Goal: Task Accomplishment & Management: Use online tool/utility

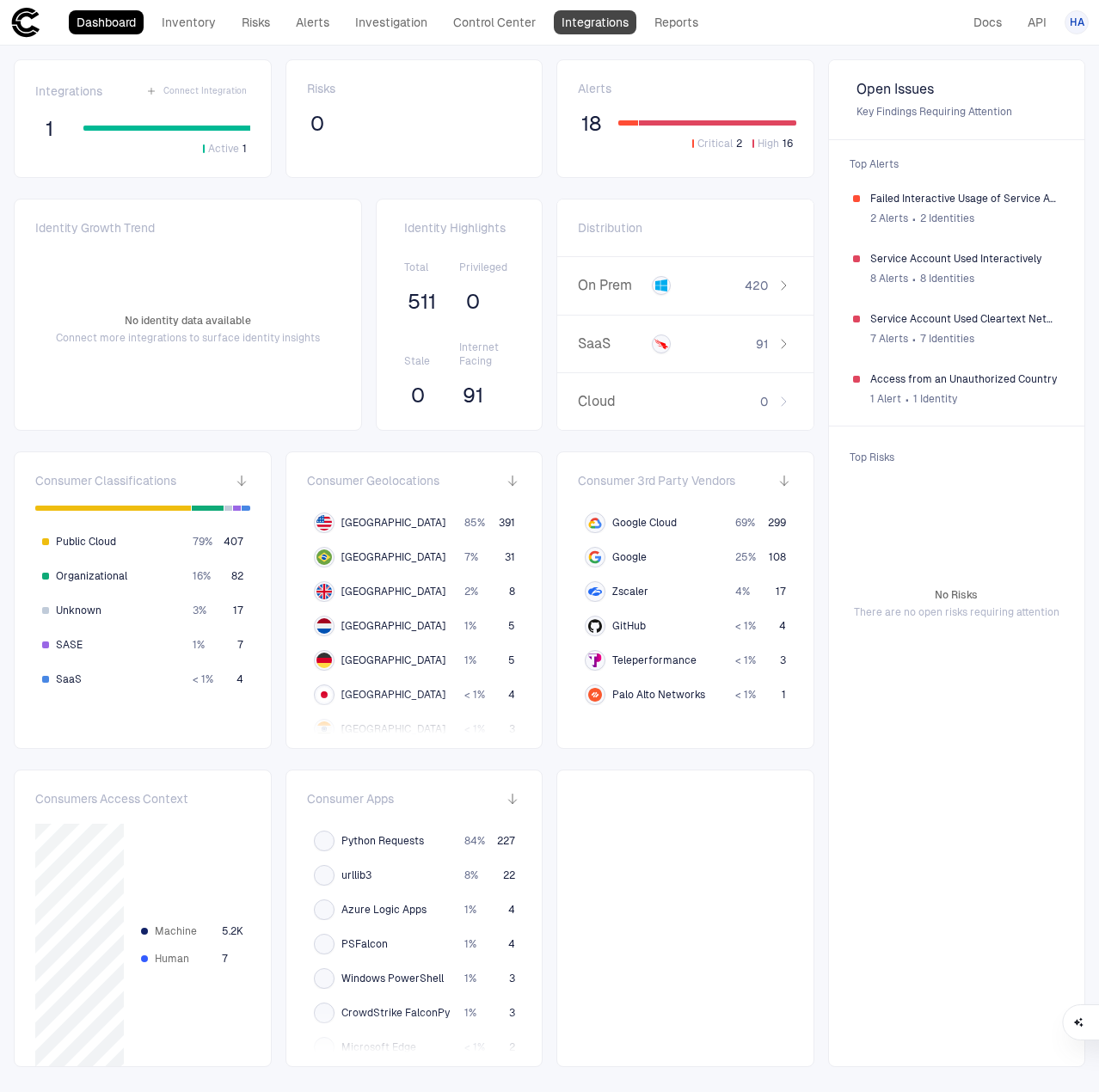
click at [573, 17] on link "Integrations" at bounding box center [595, 22] width 83 height 24
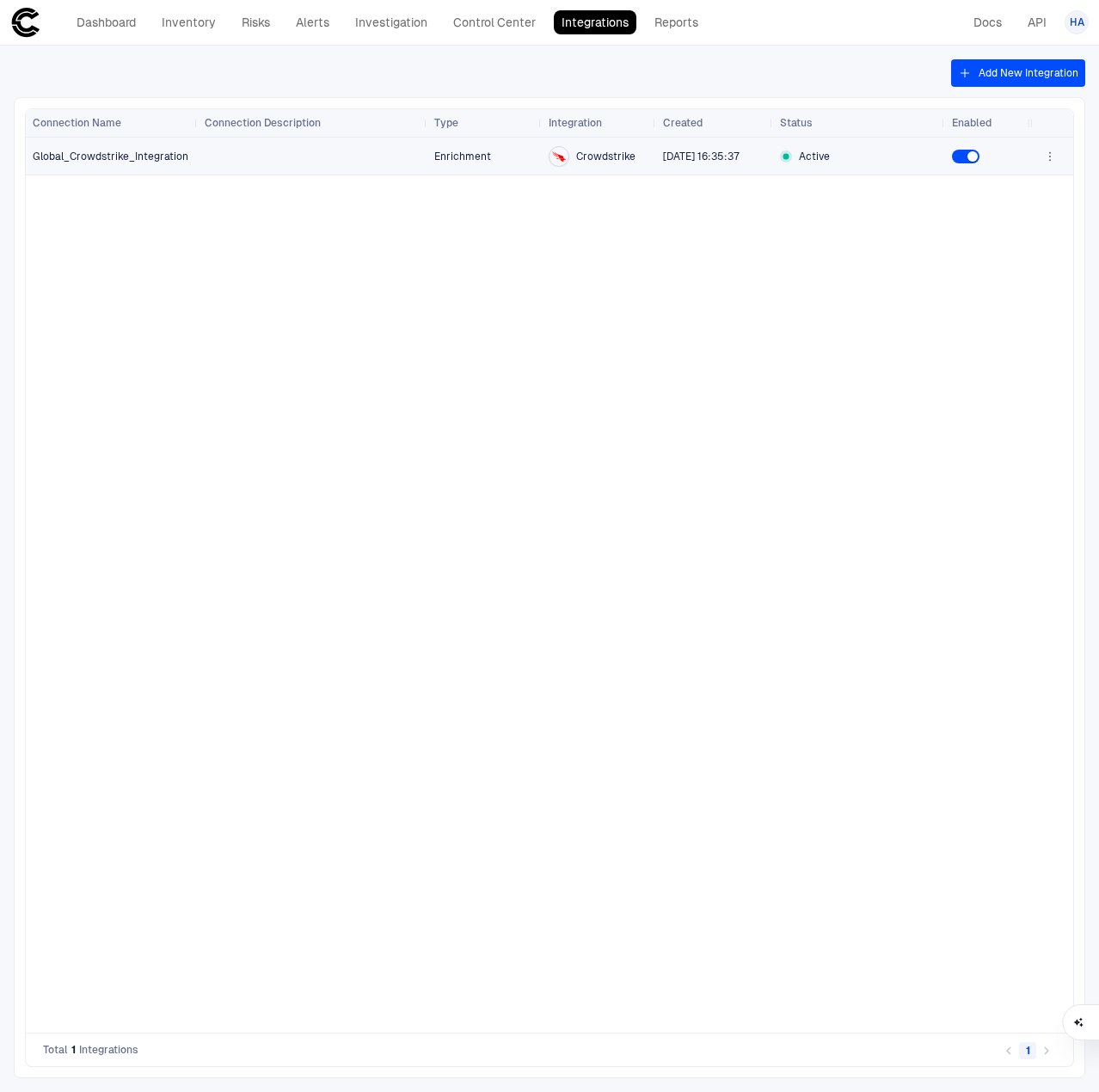
click at [129, 158] on span "Global_Crowdstrike_Integration" at bounding box center [110, 157] width 156 height 14
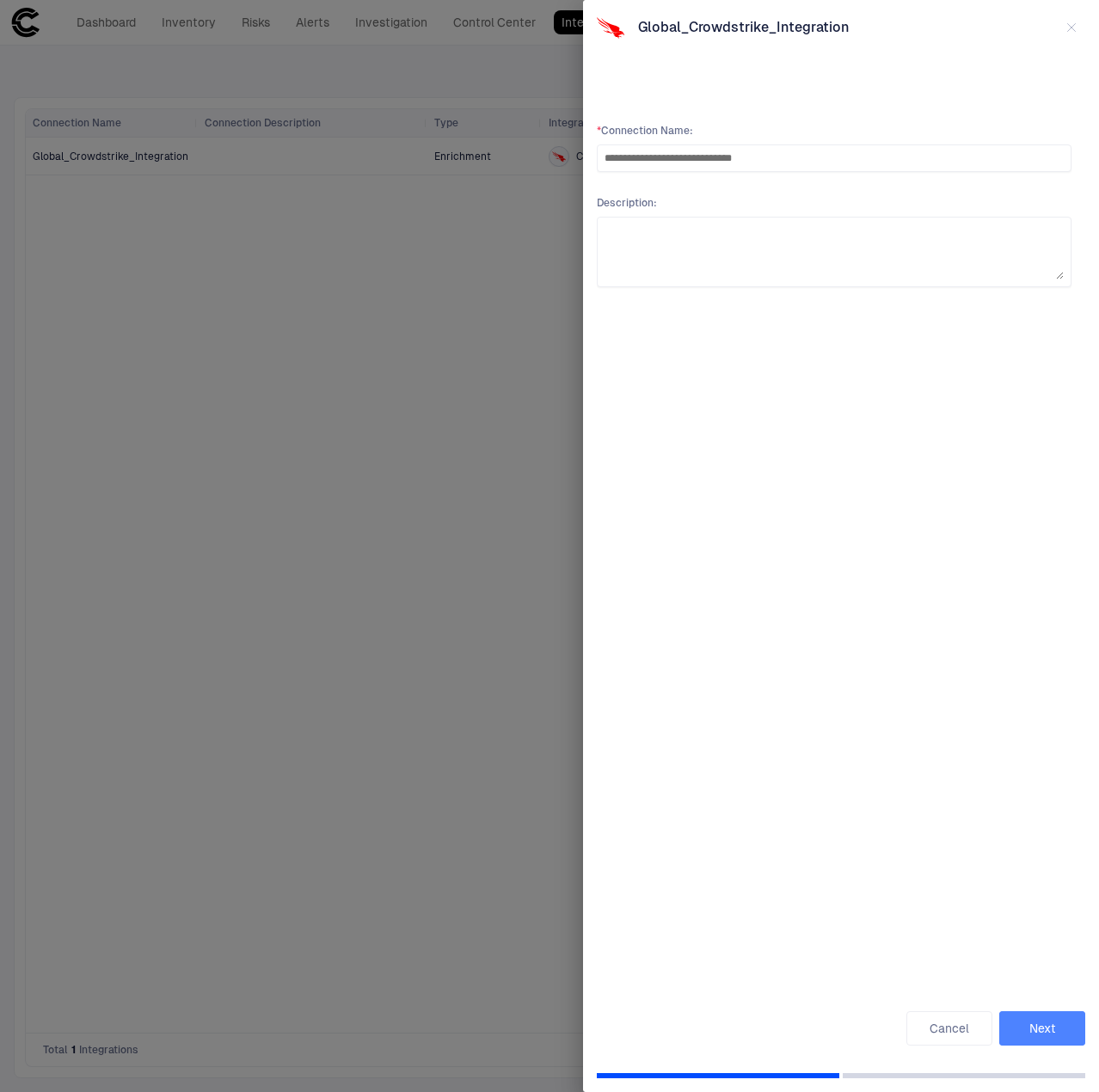
click at [1047, 1026] on button "Next" at bounding box center [1042, 1029] width 86 height 34
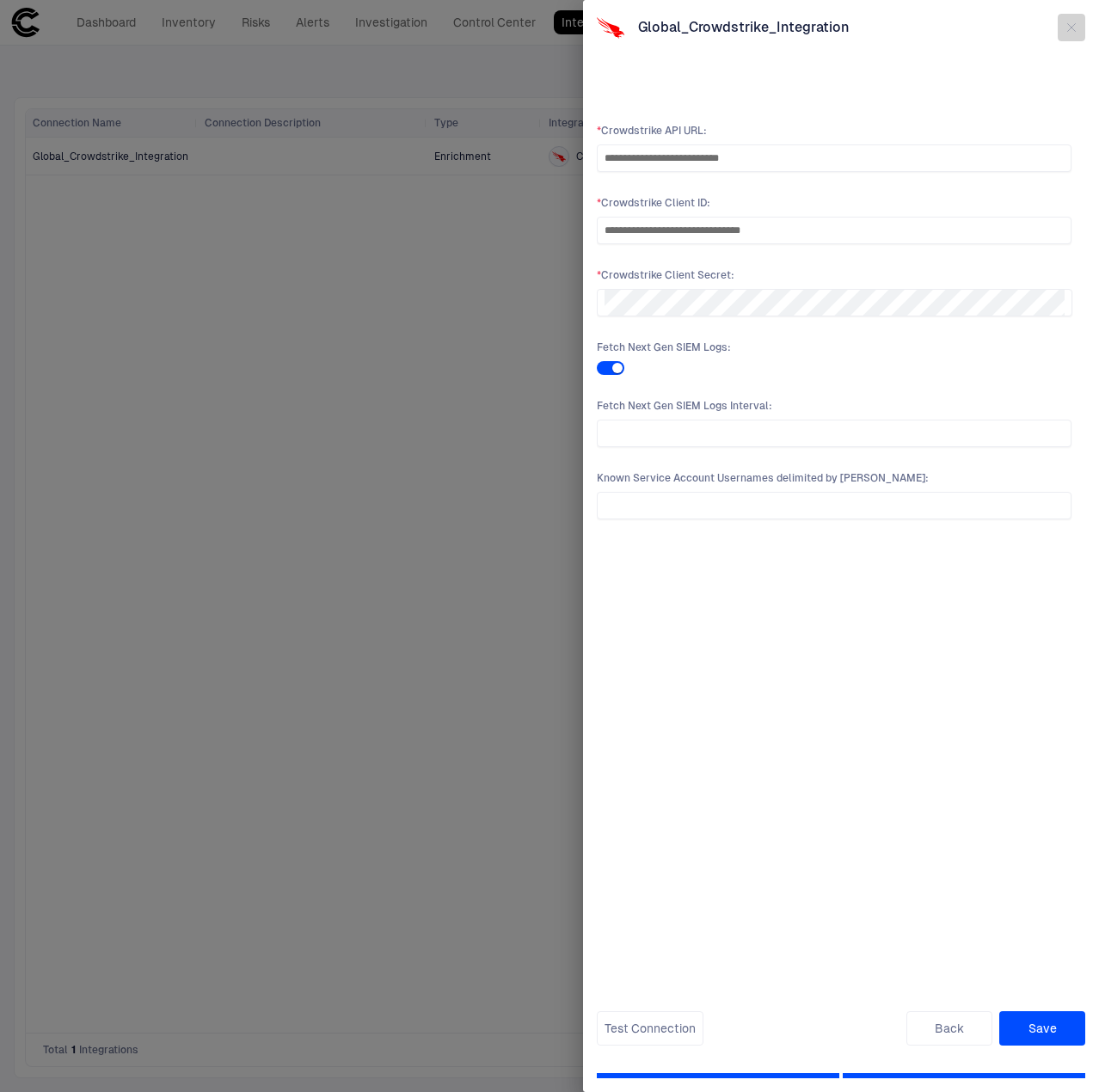
click at [1075, 34] on button "button" at bounding box center [1072, 28] width 28 height 28
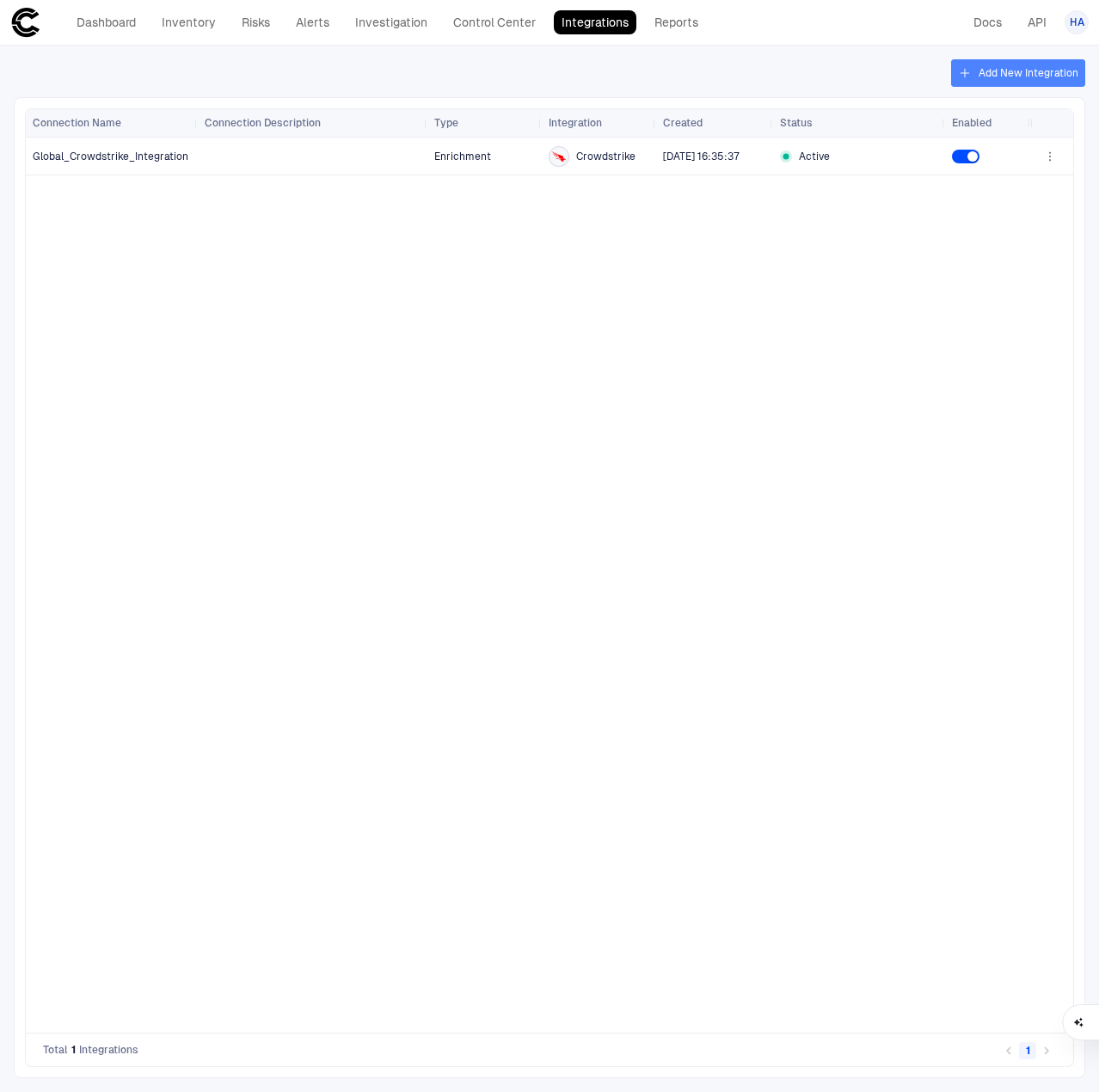
click at [1012, 78] on button "Add New Integration" at bounding box center [1018, 74] width 134 height 28
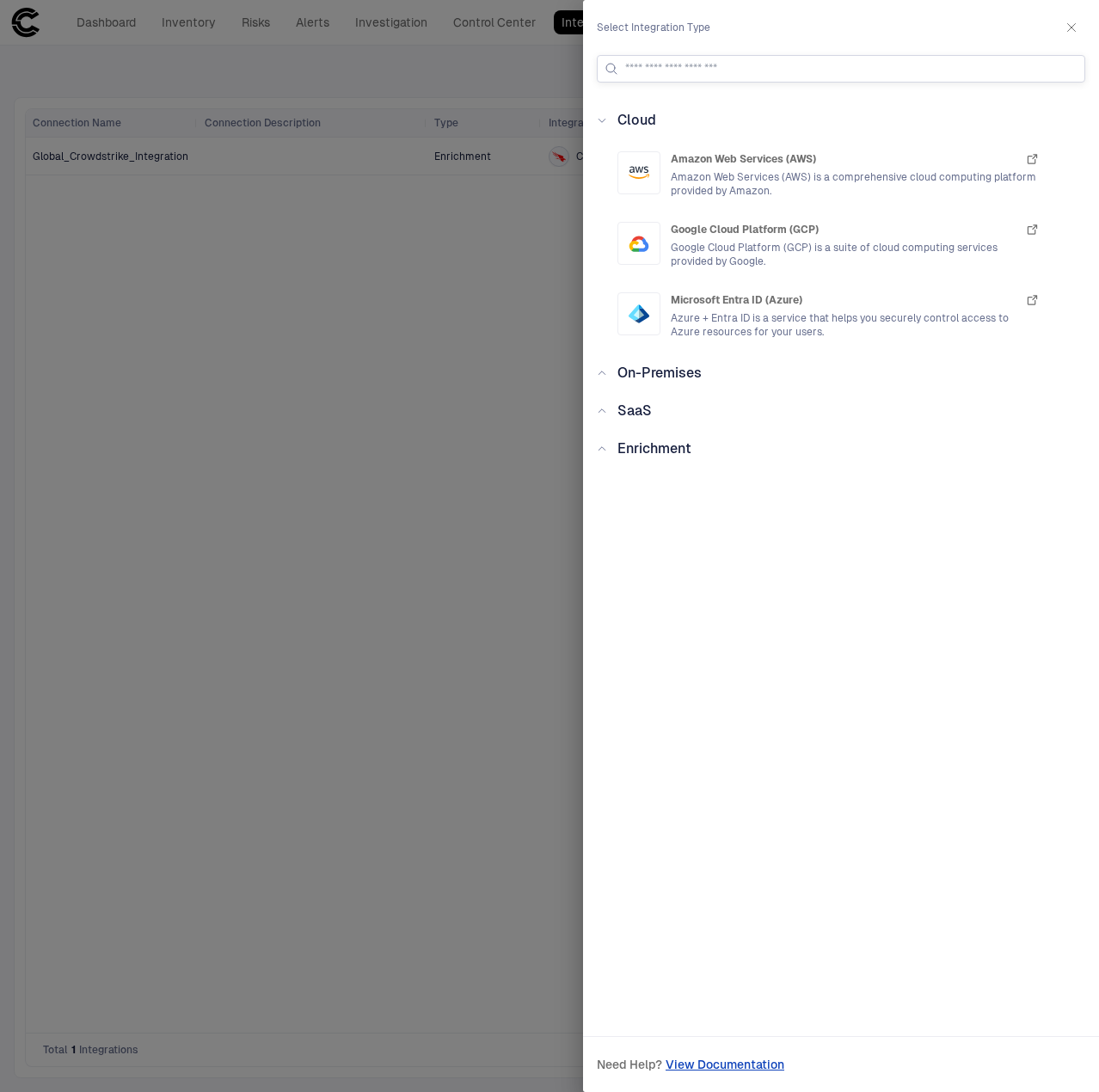
click at [864, 76] on input at bounding box center [851, 69] width 453 height 26
click at [801, 332] on span "Azure + Entra ID is a service that helps you securely control access to Azure r…" at bounding box center [855, 325] width 369 height 28
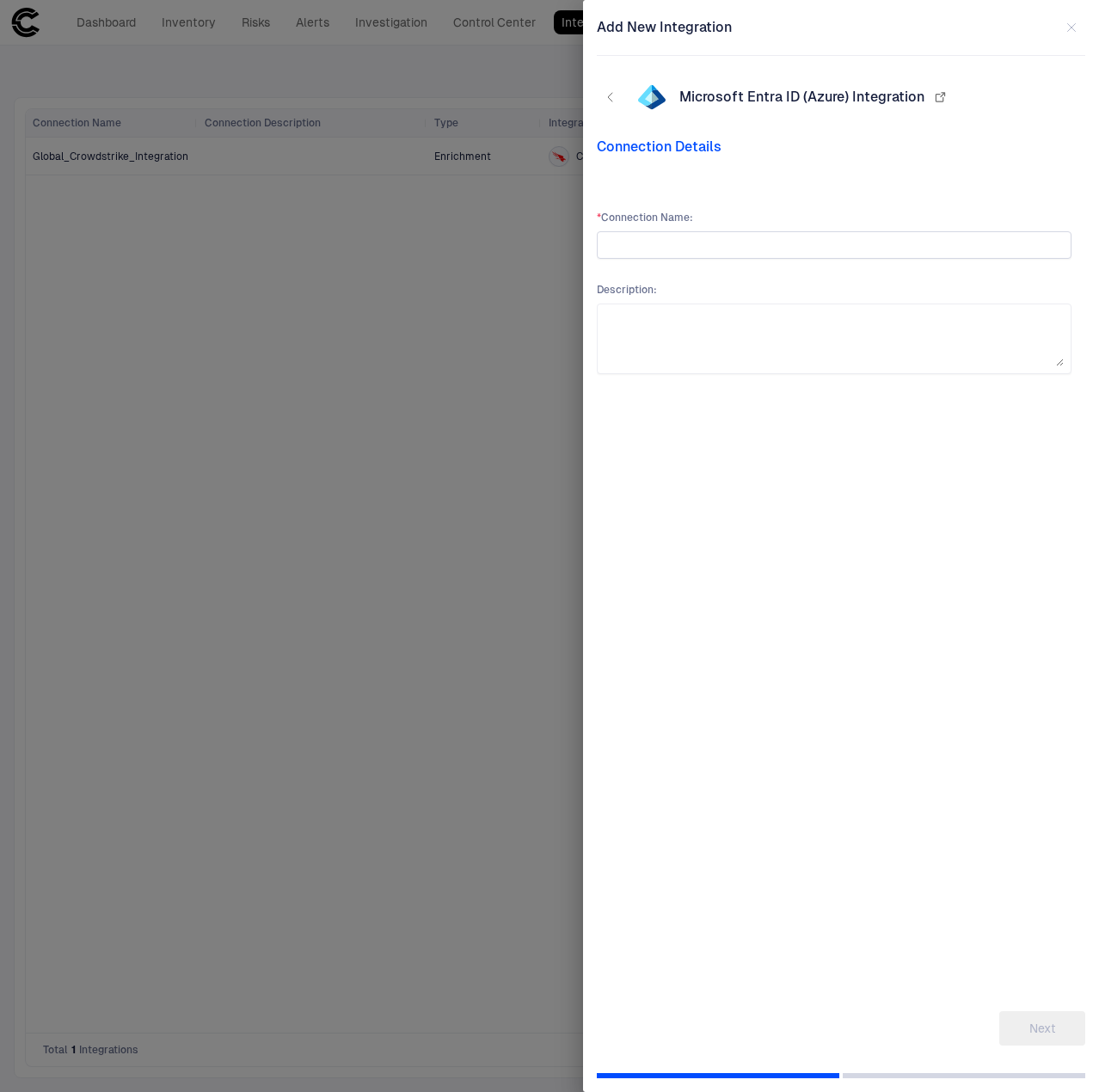
click at [691, 245] on input "text" at bounding box center [834, 245] width 459 height 26
click at [617, 247] on input "**********" at bounding box center [834, 245] width 459 height 26
type input "**********"
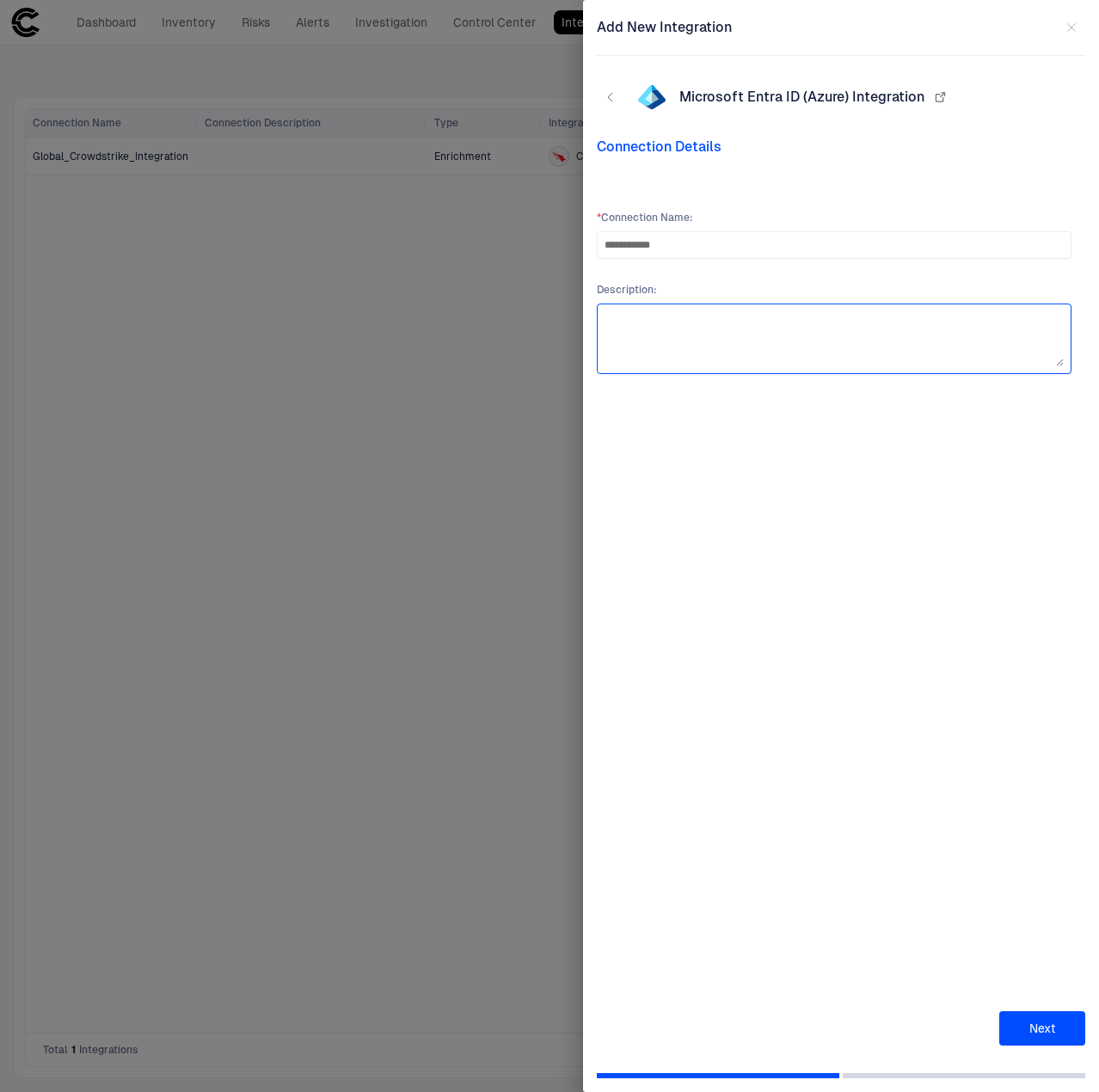
click at [669, 324] on textarea at bounding box center [834, 338] width 459 height 55
click at [1039, 1027] on button "Next" at bounding box center [1042, 1029] width 86 height 34
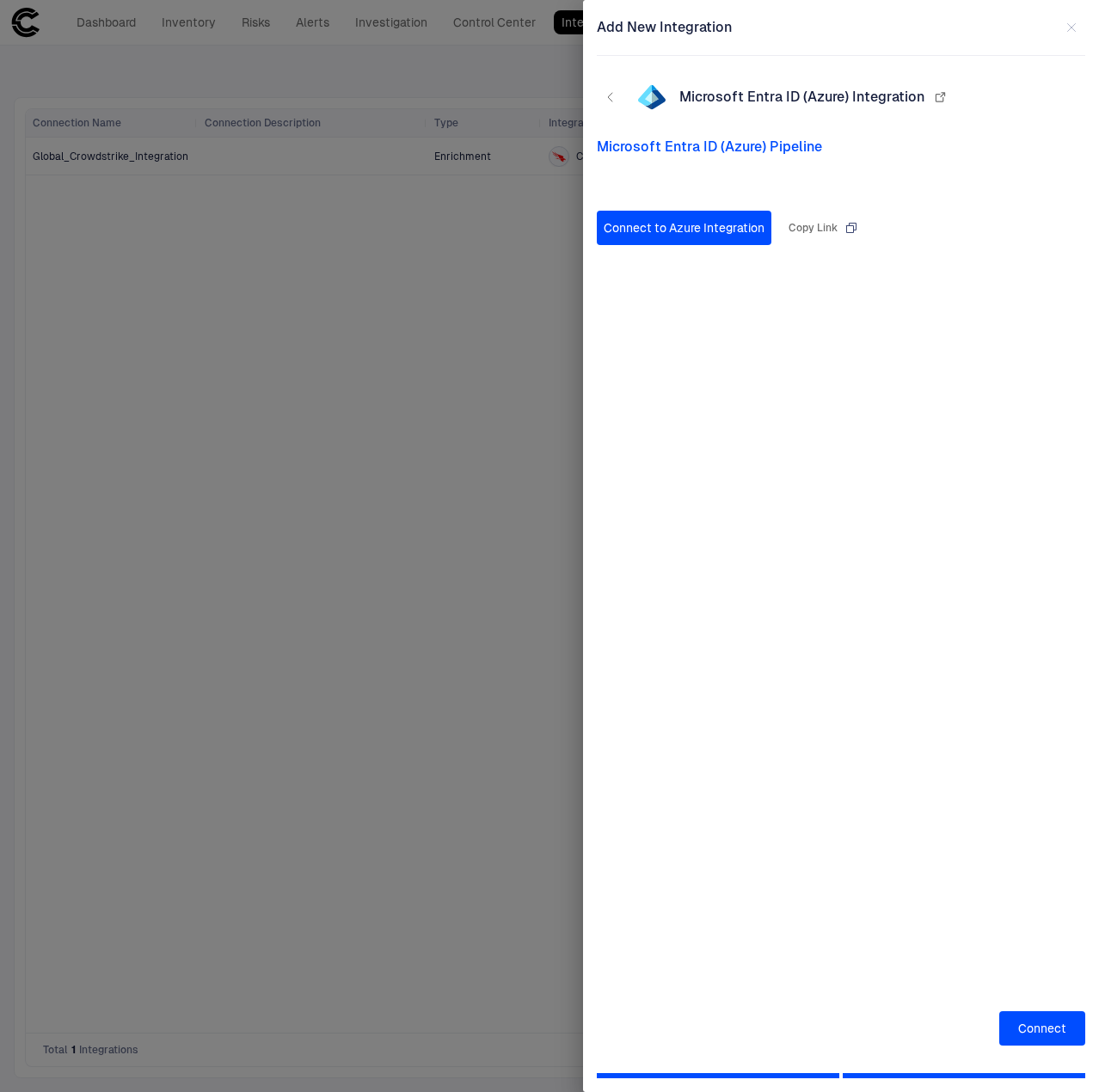
click at [675, 235] on button "Connect to Azure Integration" at bounding box center [684, 227] width 174 height 34
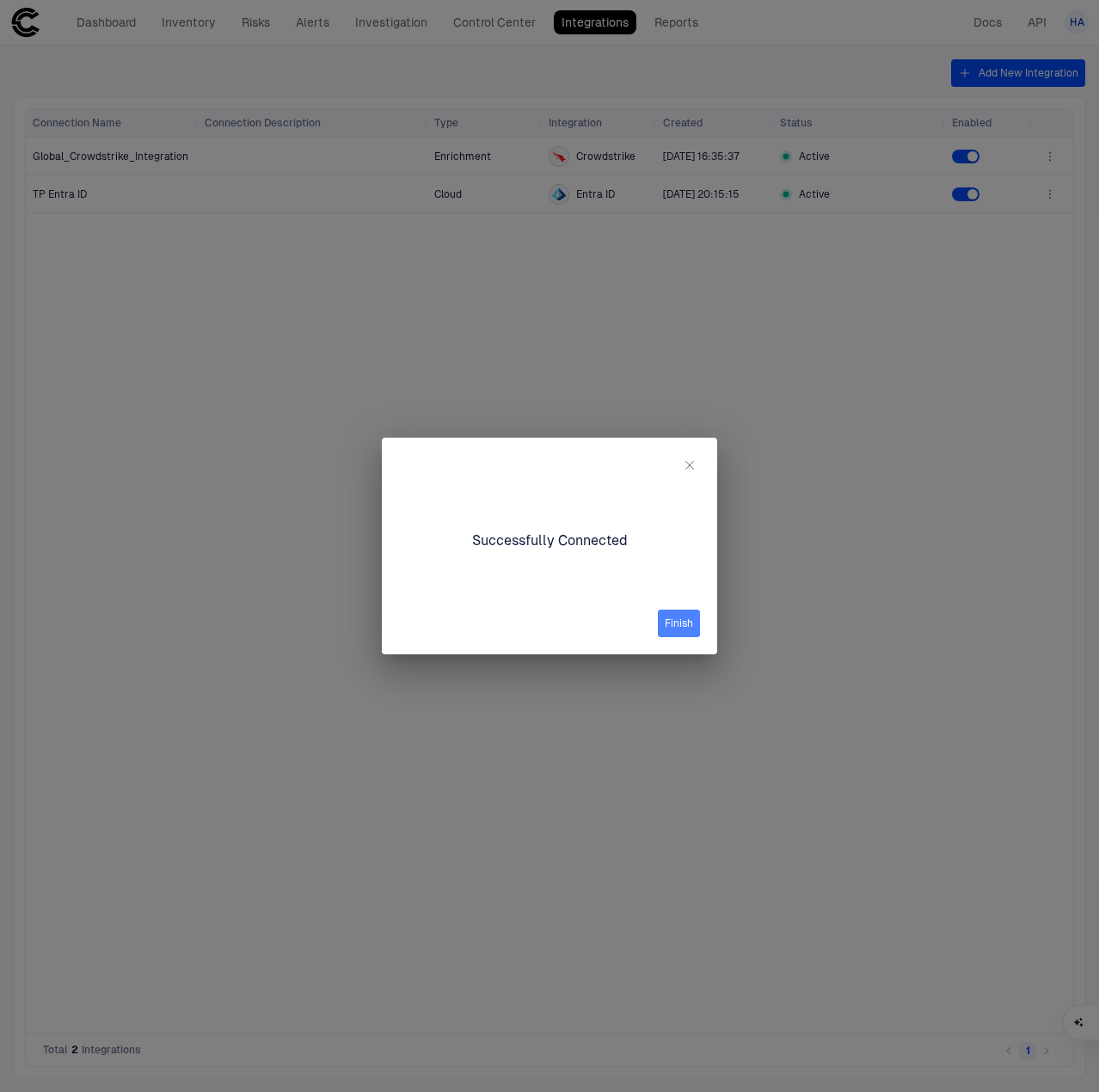
click at [676, 629] on button "Finish" at bounding box center [678, 624] width 42 height 28
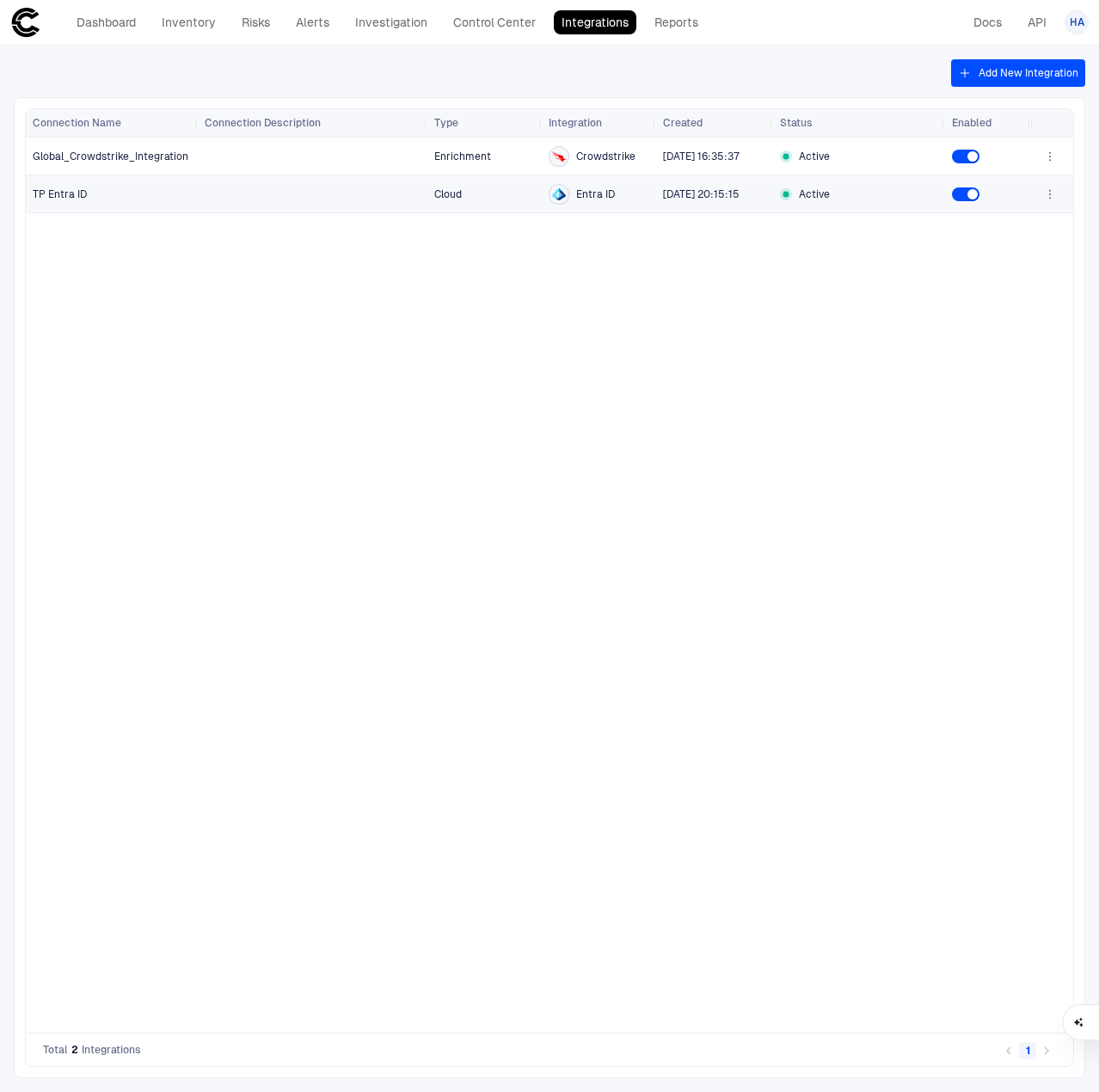
click at [1047, 196] on icon "button" at bounding box center [1050, 194] width 14 height 14
click at [965, 241] on li "Edit" at bounding box center [996, 232] width 115 height 28
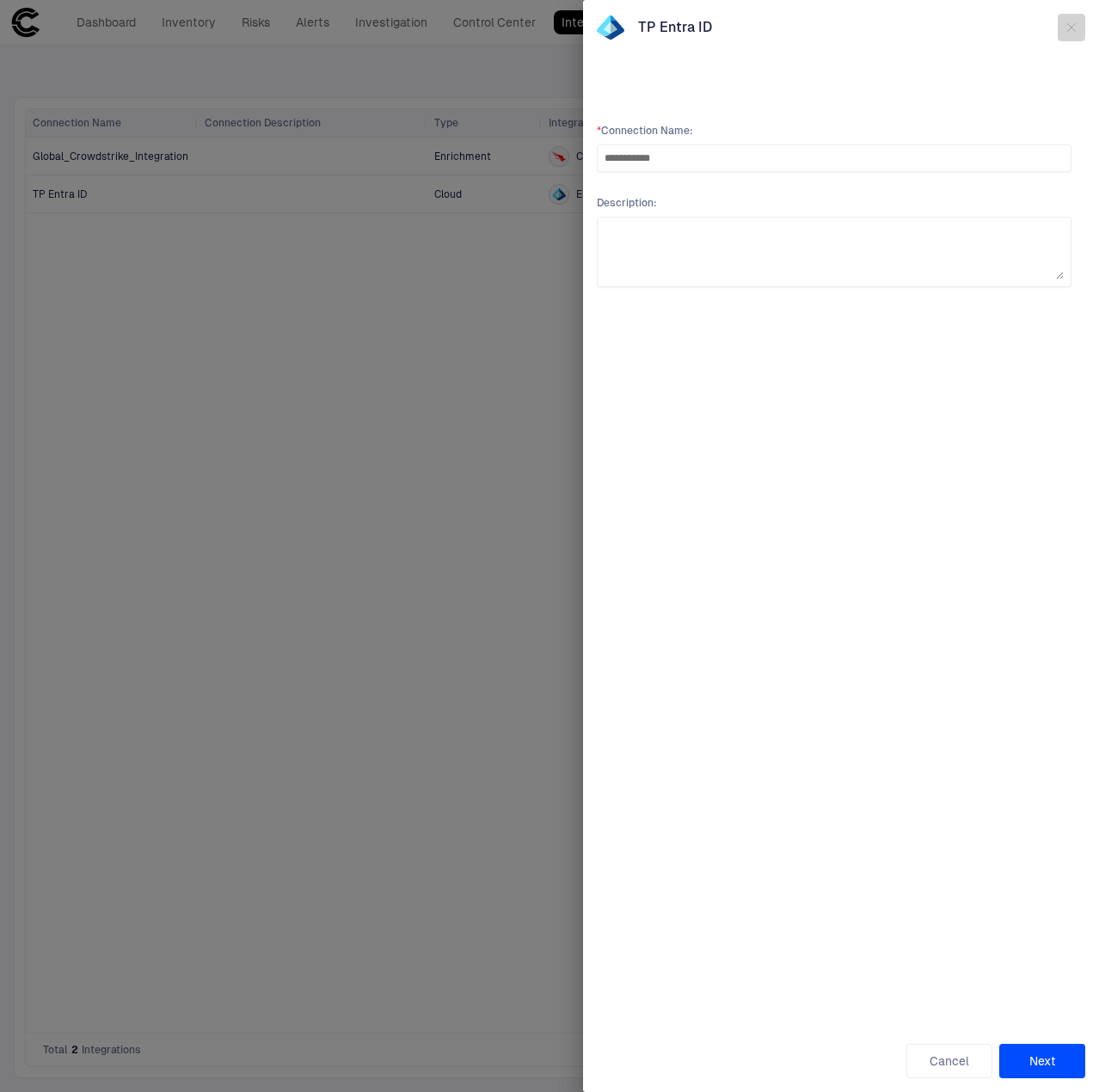
click at [1073, 25] on icon "button" at bounding box center [1072, 28] width 7 height 7
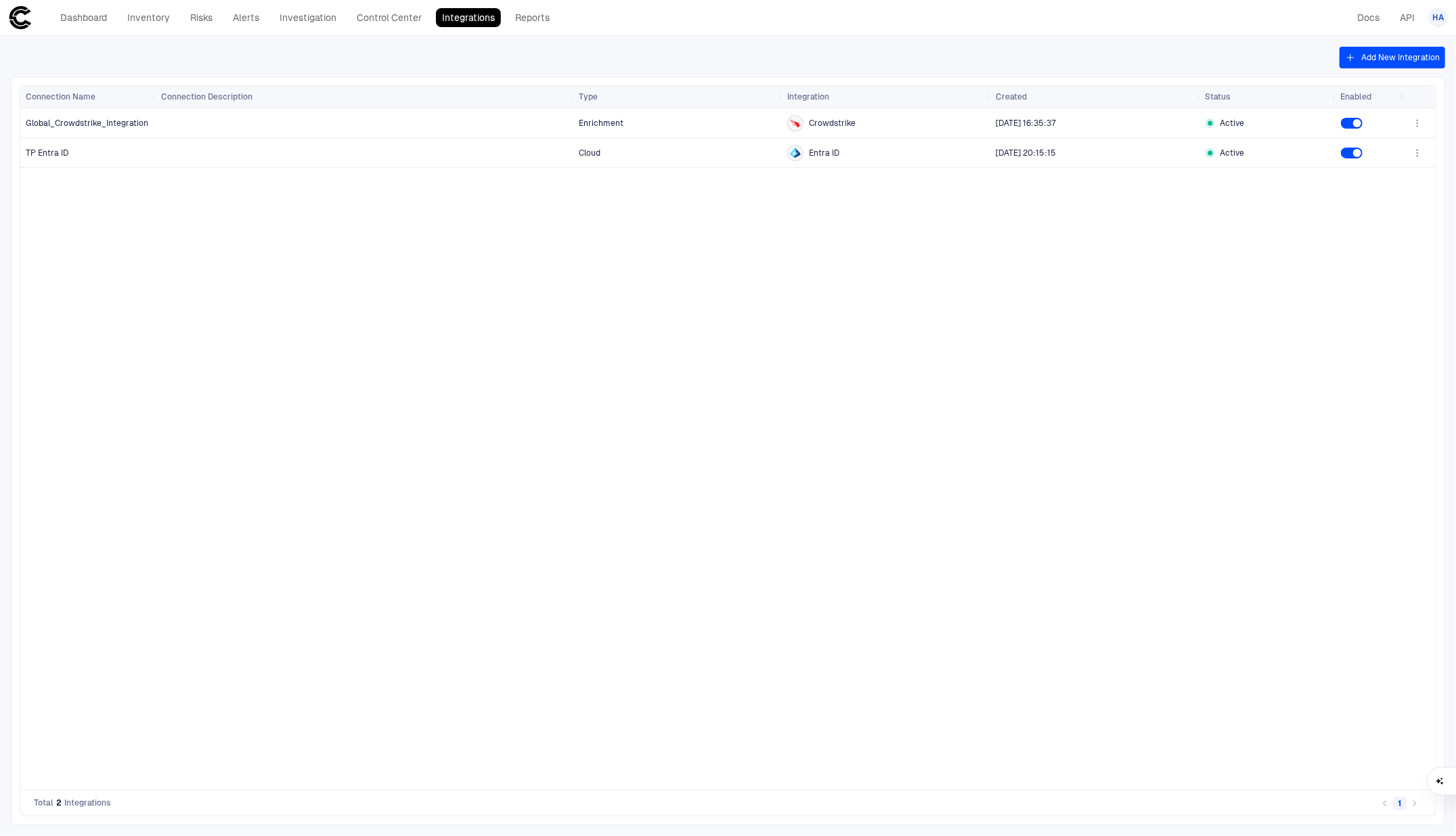
click at [513, 309] on div "Enrichment Crowdstrike 8/13/2025 16:35:37 Active Cloud Entra ID 8/18/2025 20:15…" at bounding box center [779, 449] width 1246 height 681
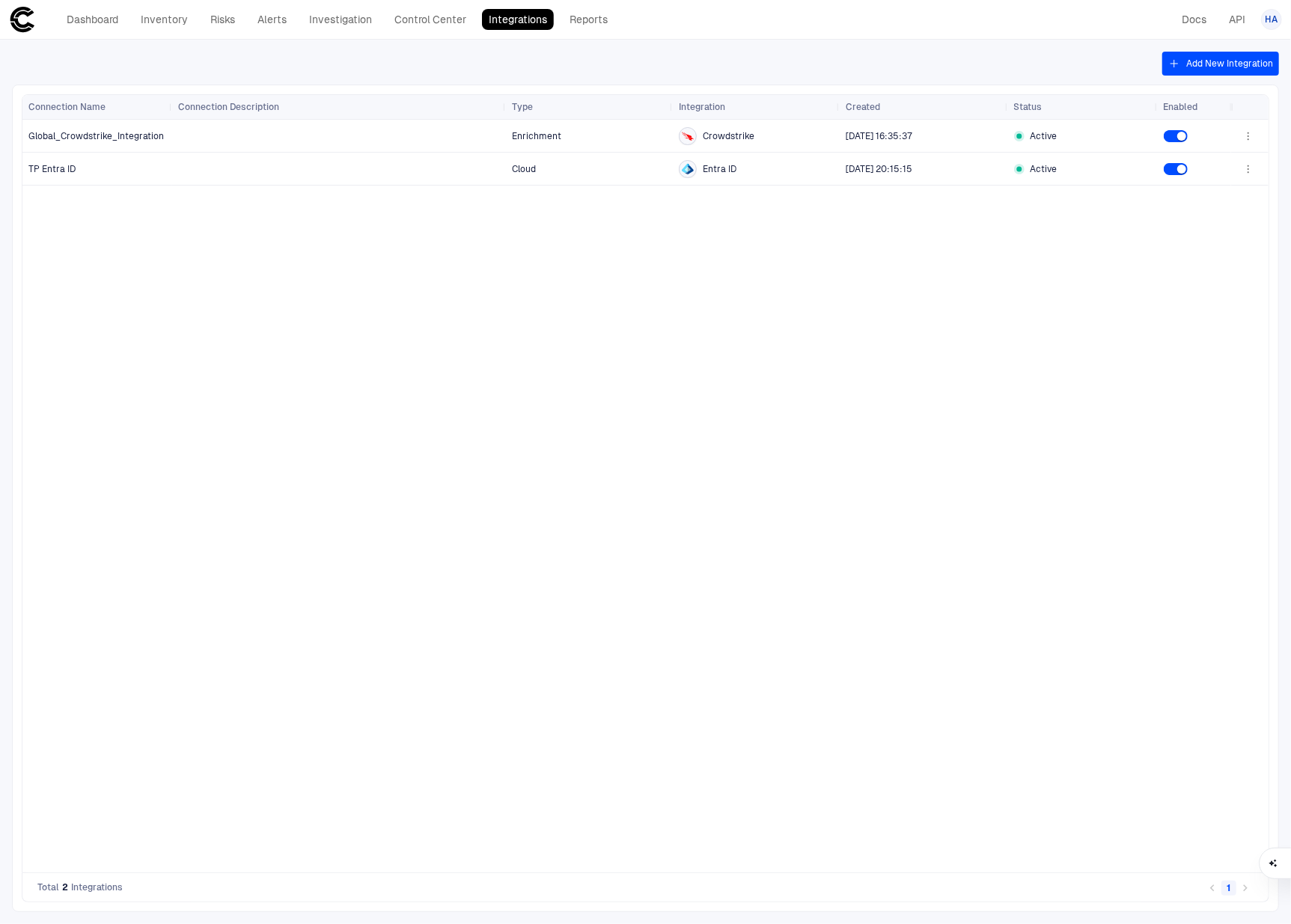
click at [352, 250] on div "Enrichment Crowdstrike 8/13/2025 16:35:37 Active Cloud Entra ID 8/18/2025 20:15…" at bounding box center [701, 496] width 1058 height 753
